Goal: Information Seeking & Learning: Find specific fact

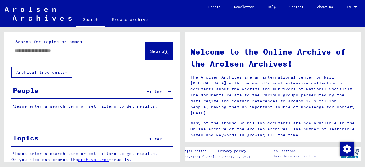
click at [46, 50] on input "text" at bounding box center [71, 51] width 113 height 6
type input "**********"
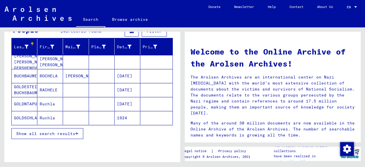
scroll to position [62, 0]
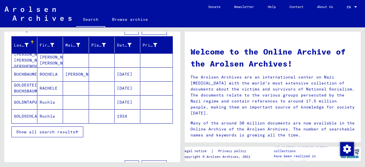
click at [45, 133] on span "Show all search results" at bounding box center [45, 131] width 59 height 5
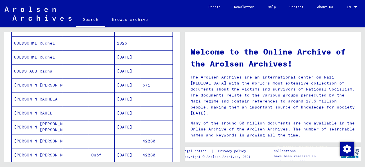
scroll to position [222, 0]
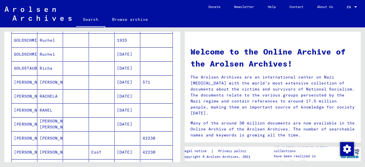
click at [119, 86] on mat-cell "[DATE]" at bounding box center [128, 82] width 26 height 14
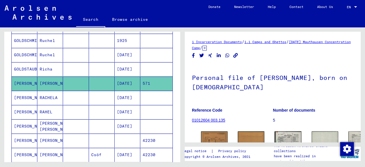
click at [116, 98] on mat-cell "[DATE]" at bounding box center [128, 98] width 26 height 14
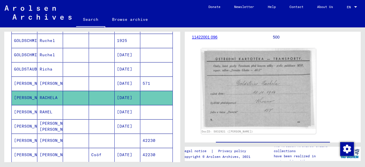
scroll to position [88, 0]
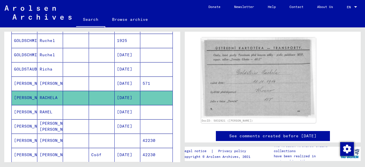
click at [125, 114] on mat-cell "[DATE]" at bounding box center [128, 112] width 26 height 14
